Goal: Task Accomplishment & Management: Manage account settings

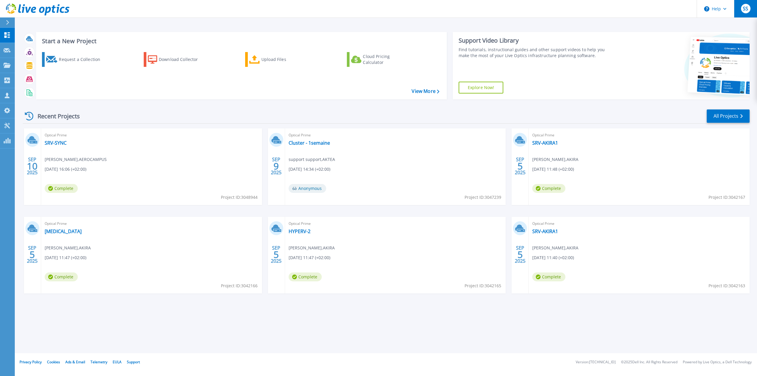
click at [744, 11] on span "SS" at bounding box center [745, 8] width 5 height 5
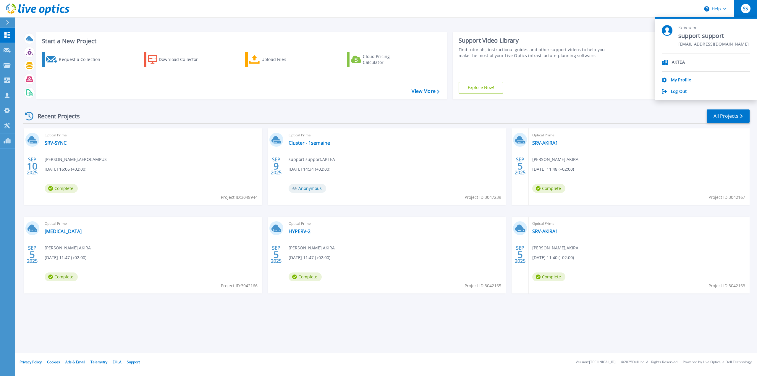
click at [683, 40] on span "support support" at bounding box center [713, 36] width 70 height 8
click at [674, 34] on div "Partenaire support support support@aktea.fr" at bounding box center [706, 39] width 88 height 29
click at [672, 34] on div "Partenaire support support support@aktea.fr" at bounding box center [706, 39] width 88 height 29
click at [677, 81] on link "My Profile" at bounding box center [681, 80] width 20 height 6
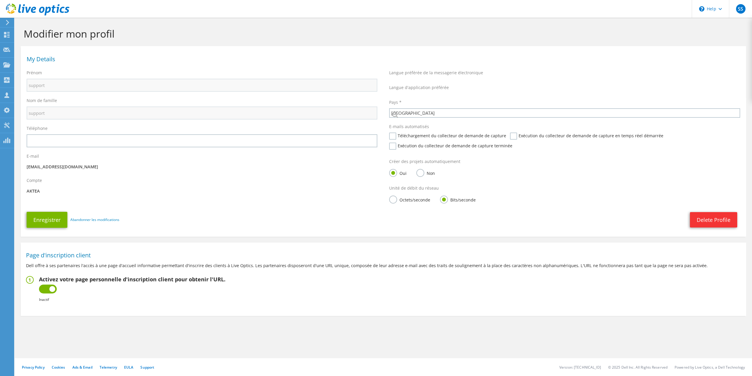
select select "73"
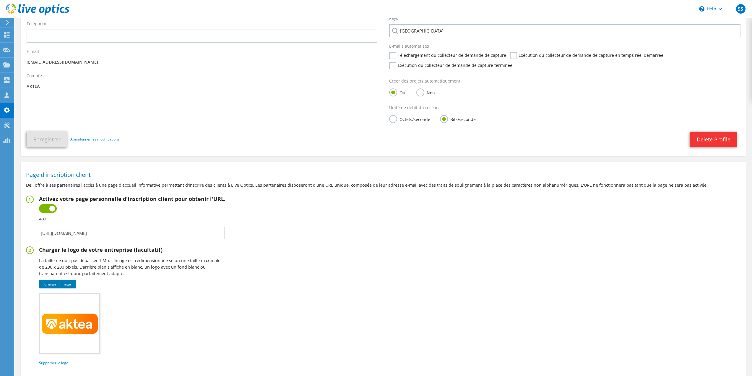
scroll to position [143, 0]
